Goal: Task Accomplishment & Management: Complete application form

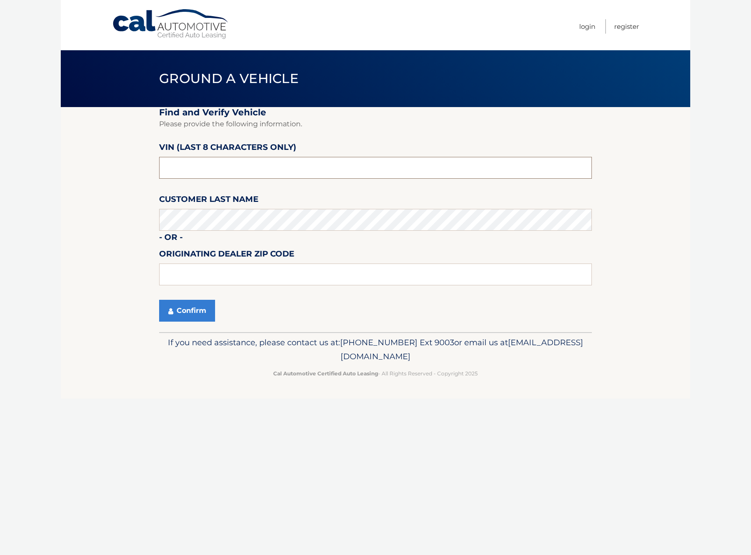
click at [223, 166] on input "text" at bounding box center [375, 168] width 433 height 22
type input "ph402051"
click at [159, 300] on button "Confirm" at bounding box center [187, 311] width 56 height 22
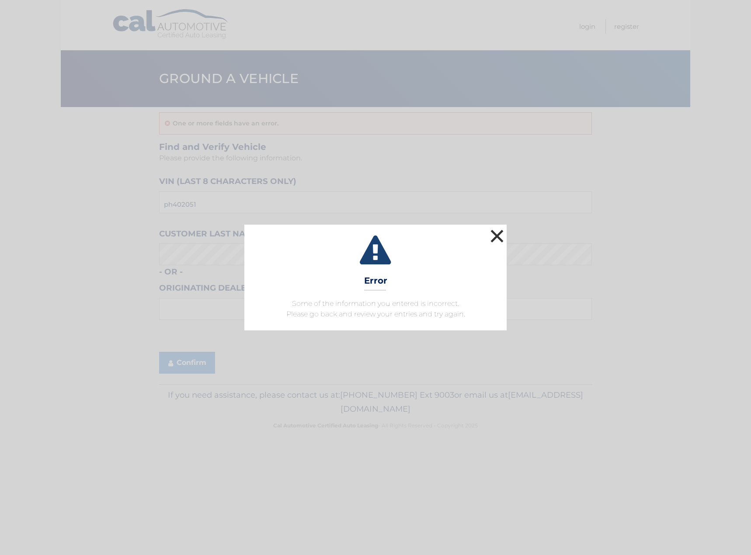
click at [495, 235] on button "×" at bounding box center [496, 235] width 17 height 17
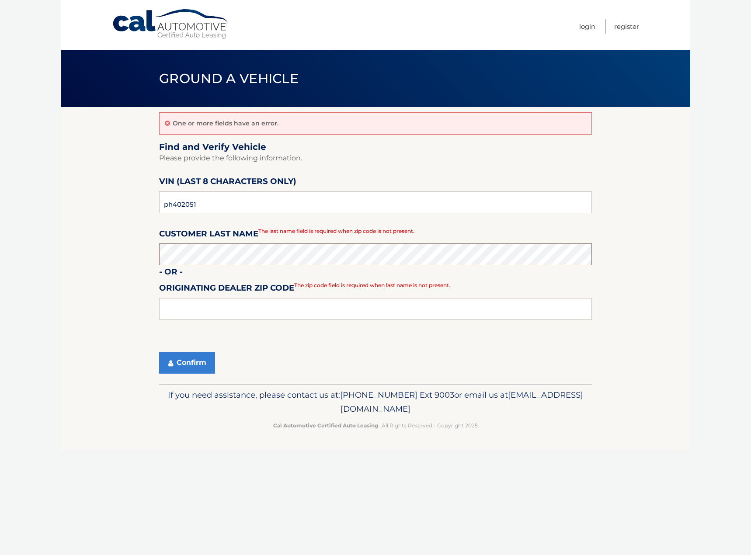
click at [159, 352] on button "Confirm" at bounding box center [187, 363] width 56 height 22
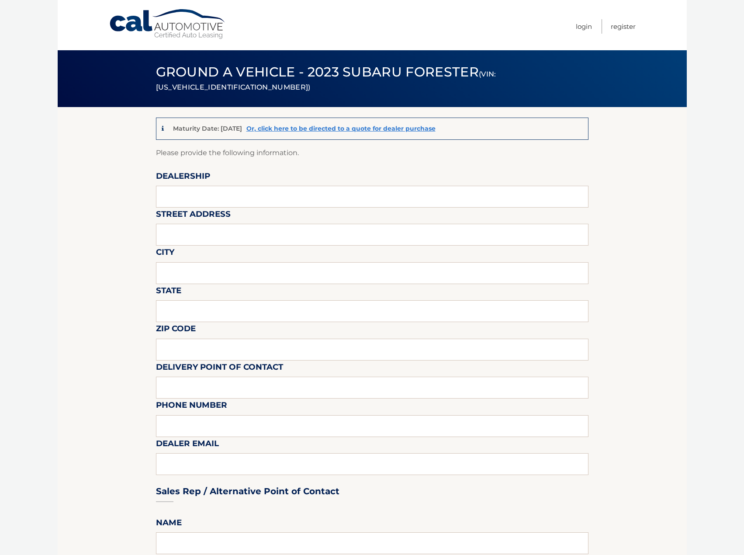
click at [167, 364] on label "Delivery Point of Contact" at bounding box center [219, 369] width 127 height 16
drag, startPoint x: 197, startPoint y: 205, endPoint x: 199, endPoint y: 197, distance: 8.1
click at [198, 204] on input "text" at bounding box center [372, 197] width 433 height 22
type input "PLATINUM VOLKSWAGEN"
type input "3"
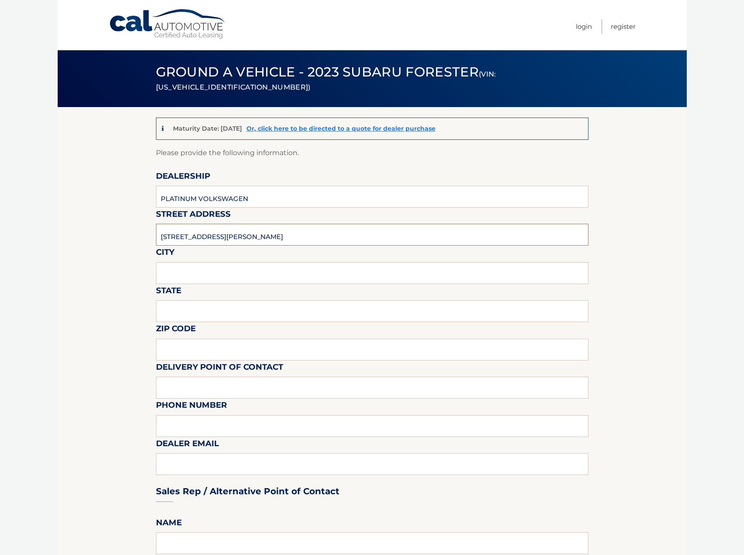
type input "[STREET_ADDRESS][PERSON_NAME]"
type input "[GEOGRAPHIC_DATA]"
type input "NY"
type input "11801"
type input "FRONT DESK"
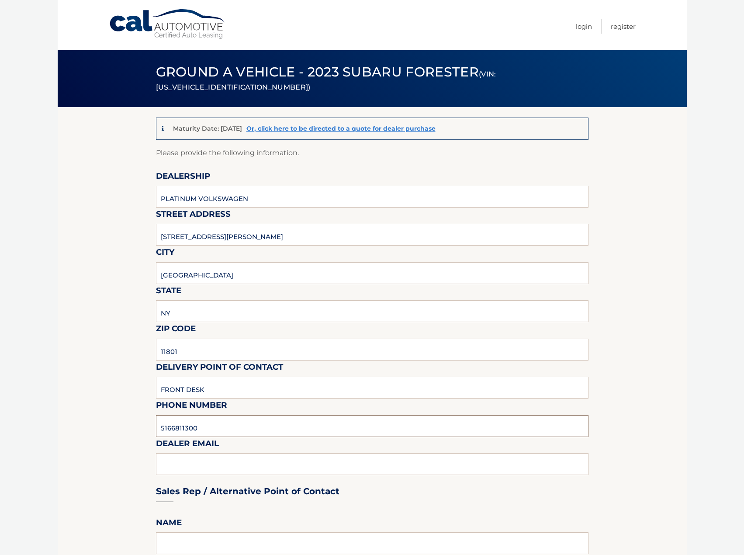
type input "5166811300"
type input "[EMAIL_ADDRESS][DOMAIN_NAME]"
type input "[PERSON_NAME]"
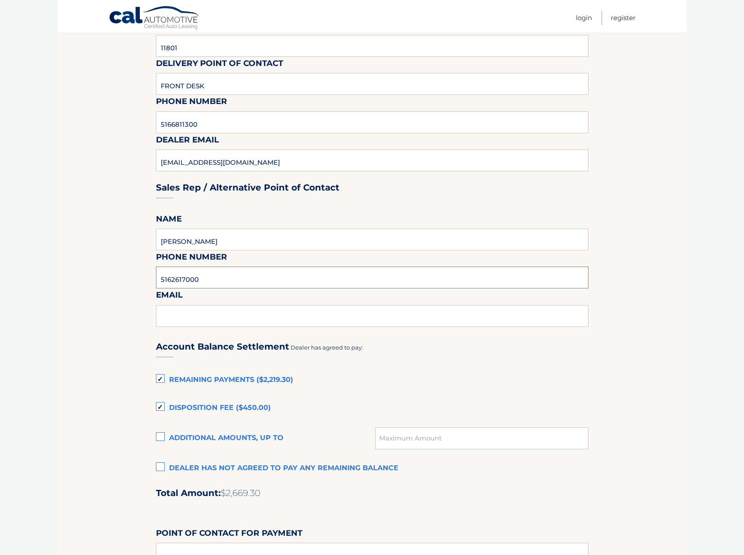
type input "5162617000"
type input "I"
type input "[EMAIL_ADDRESS][DOMAIN_NAME]"
click at [162, 465] on label "Dealer has not agreed to pay any remaining balance" at bounding box center [372, 468] width 433 height 17
click at [0, 0] on input "Dealer has not agreed to pay any remaining balance" at bounding box center [0, 0] width 0 height 0
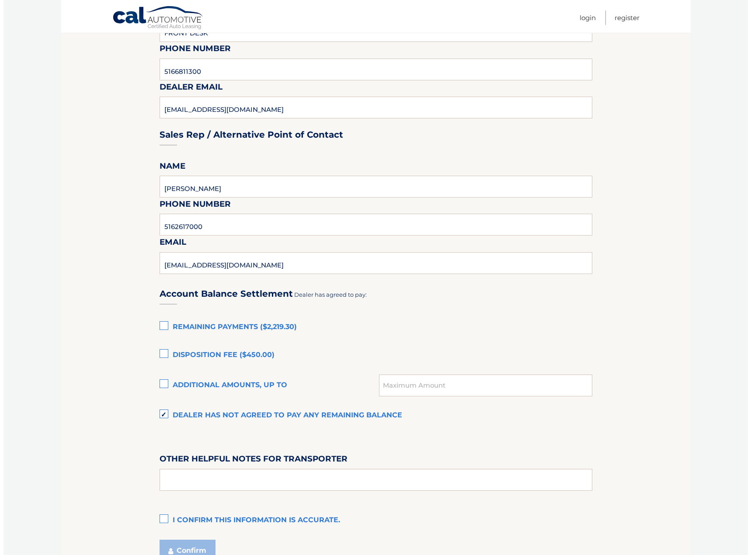
scroll to position [440, 0]
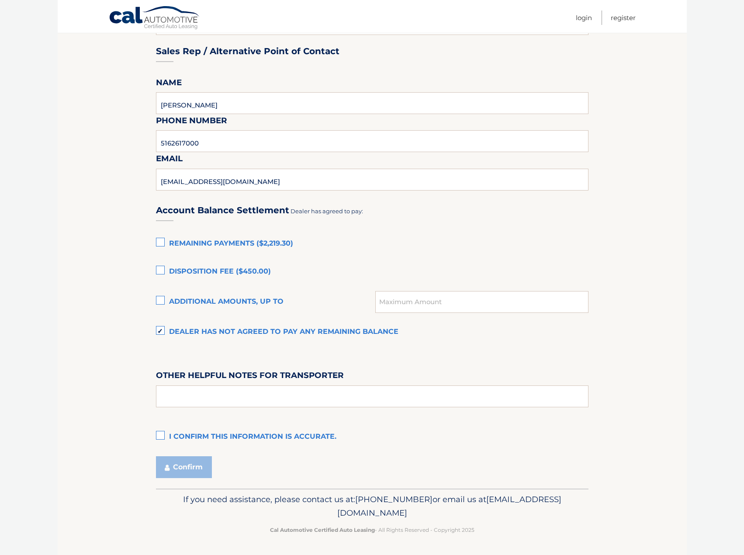
click at [161, 431] on label "I confirm this information is accurate." at bounding box center [372, 436] width 433 height 17
click at [0, 0] on input "I confirm this information is accurate." at bounding box center [0, 0] width 0 height 0
click at [178, 470] on button "Confirm" at bounding box center [184, 467] width 56 height 22
